Goal: Task Accomplishment & Management: Use online tool/utility

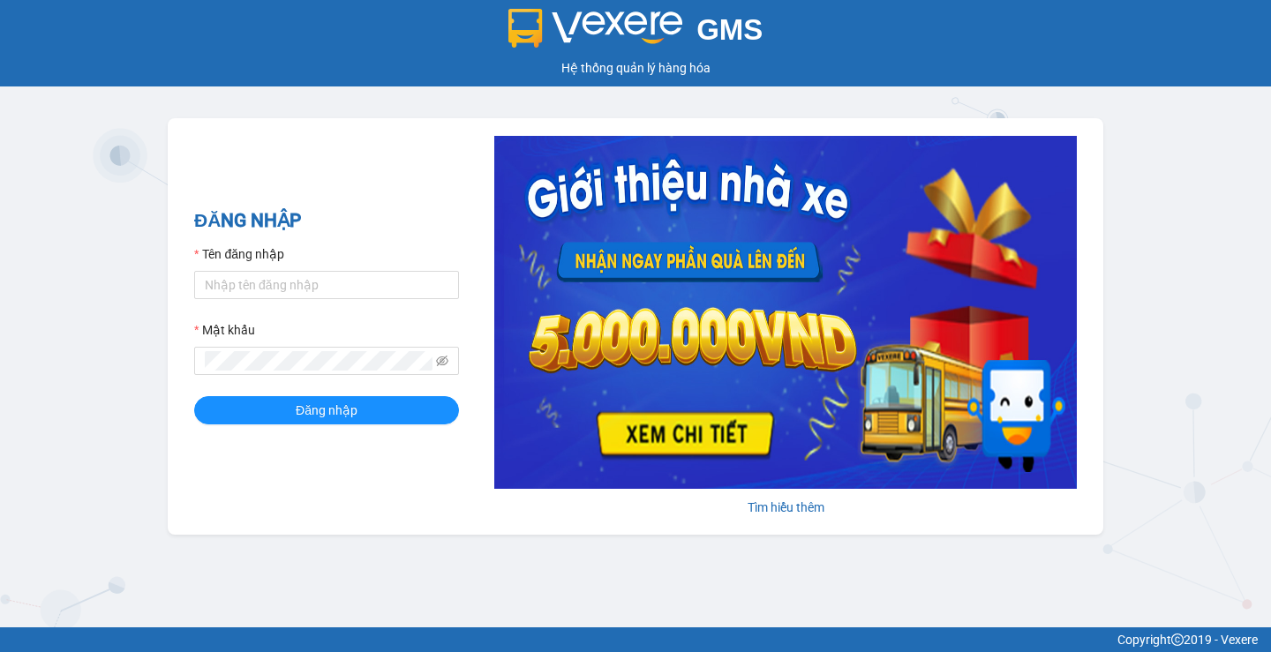
click at [130, 320] on div "GMS Hệ thống quản lý hàng hóa ĐĂNG NHẬP Tên đăng nhập Mật khẩu Đăng nhập Tìm hi…" at bounding box center [635, 313] width 1271 height 627
click at [229, 289] on input "Tên đăng nhập" at bounding box center [326, 285] width 265 height 28
type input "hanghoa95.quehuong"
click at [273, 408] on button "Đăng nhập" at bounding box center [326, 410] width 265 height 28
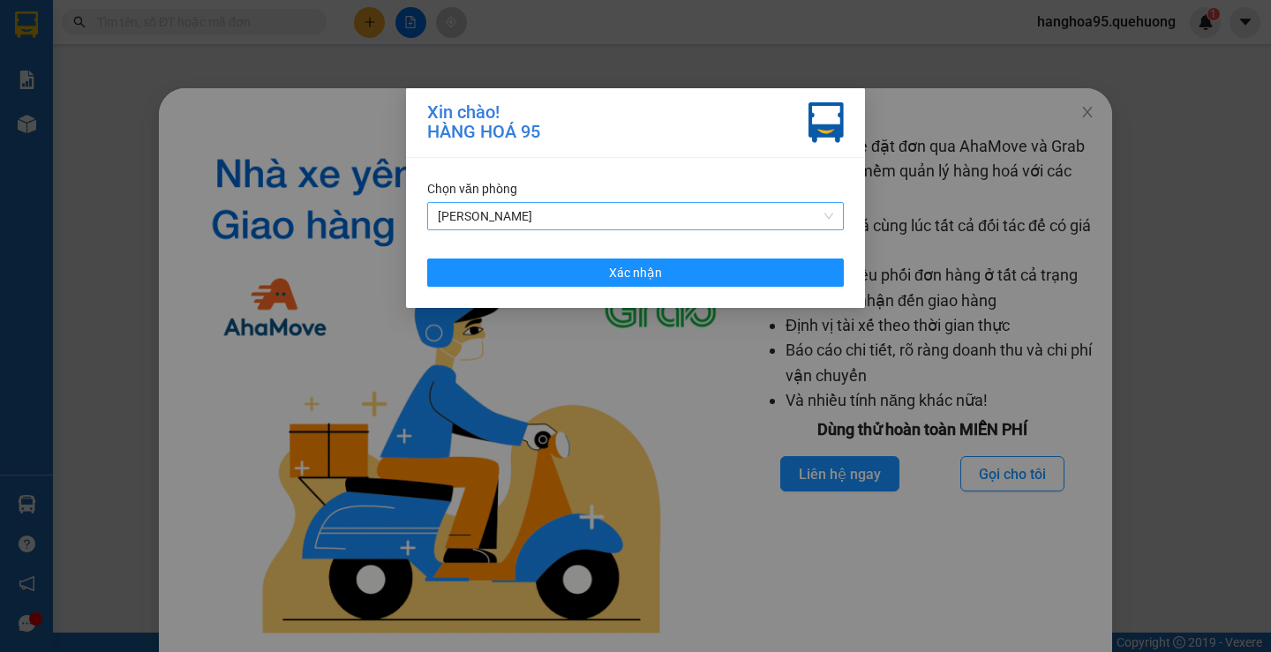
click at [461, 207] on span "An Dương Vương" at bounding box center [635, 216] width 395 height 26
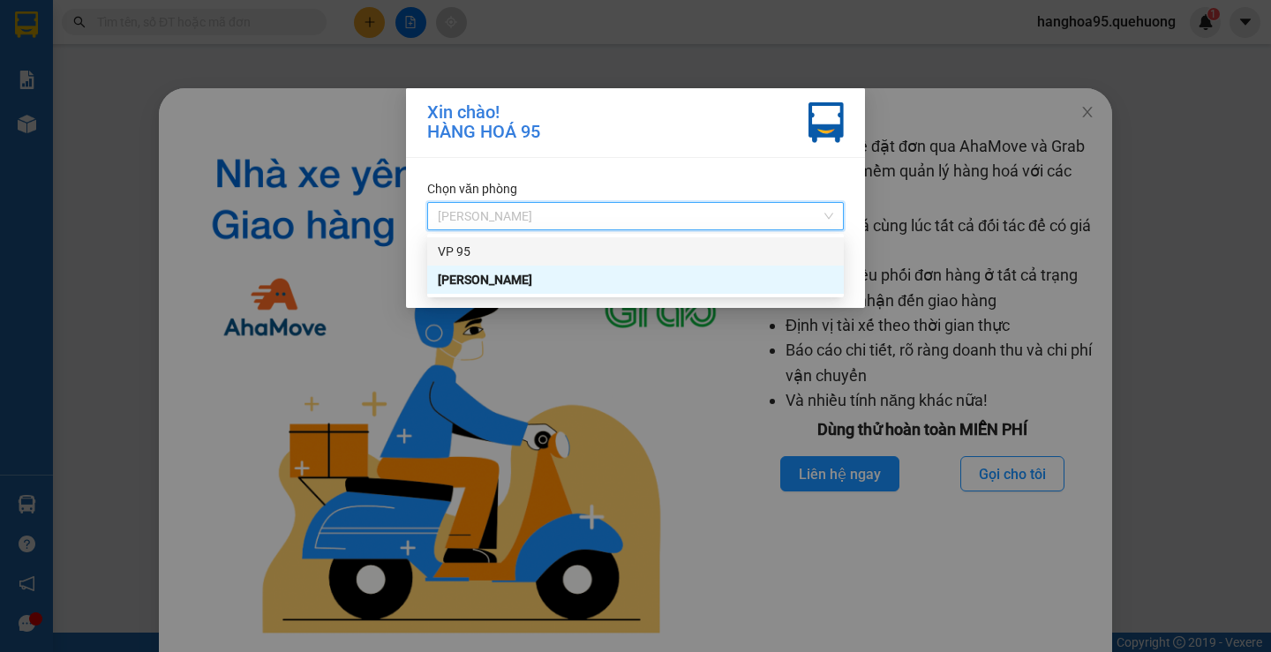
click at [454, 249] on div "VP 95" at bounding box center [635, 251] width 395 height 19
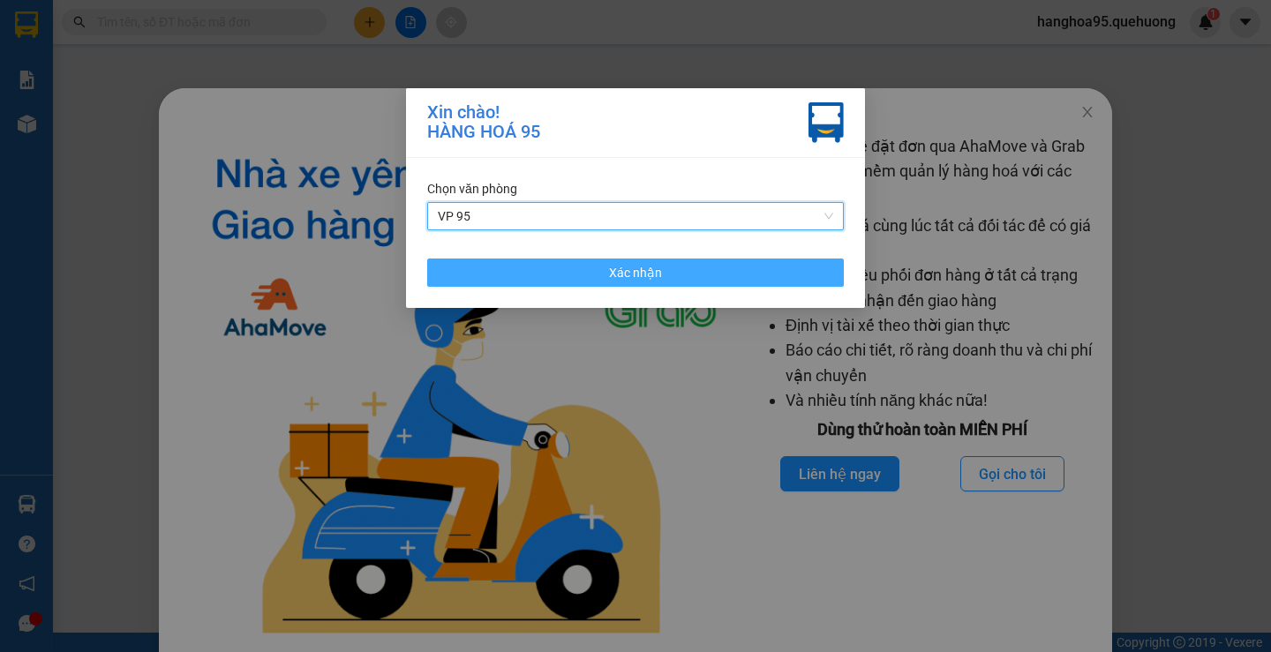
click at [473, 279] on button "Xác nhận" at bounding box center [635, 273] width 417 height 28
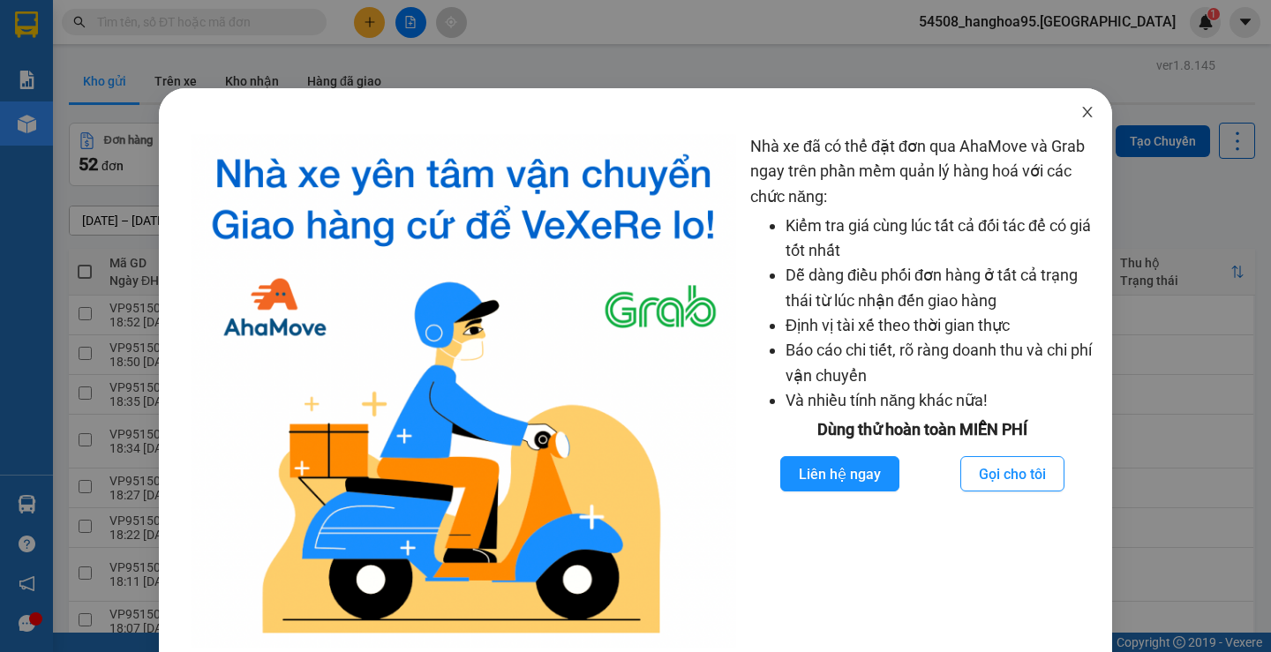
click at [1080, 116] on icon "close" at bounding box center [1087, 112] width 14 height 14
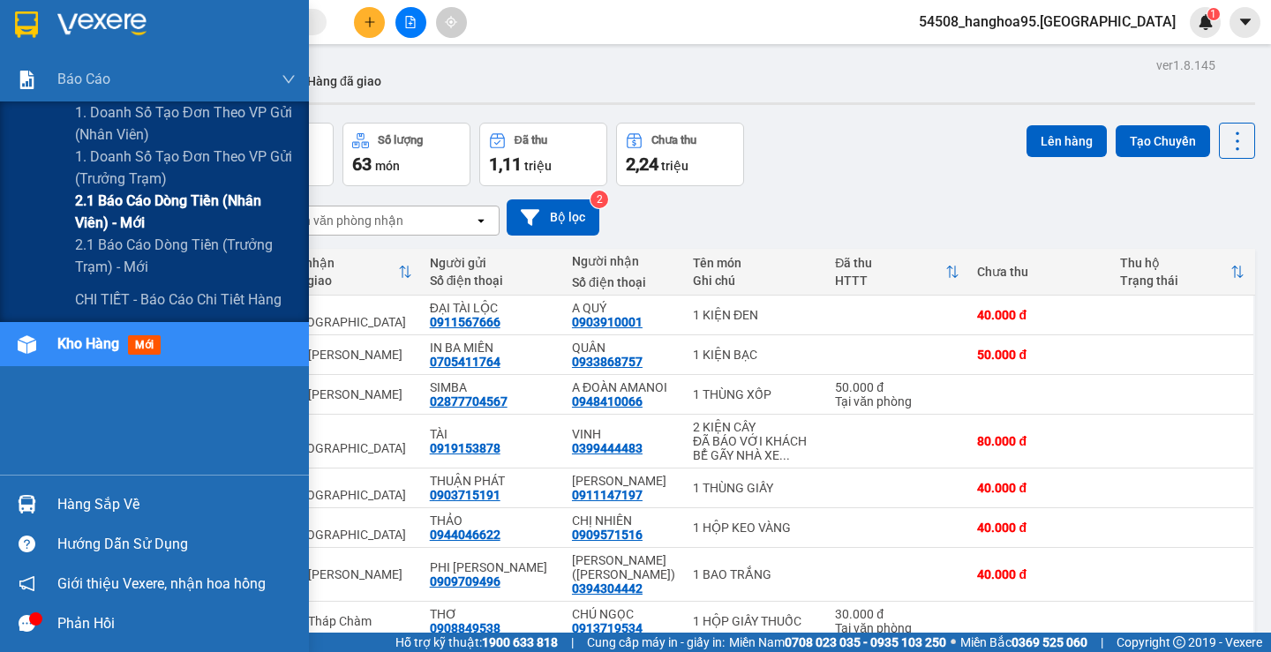
click at [124, 214] on span "2.1 Báo cáo dòng tiền (nhân viên) - mới" at bounding box center [185, 212] width 221 height 44
